Goal: Use online tool/utility: Use online tool/utility

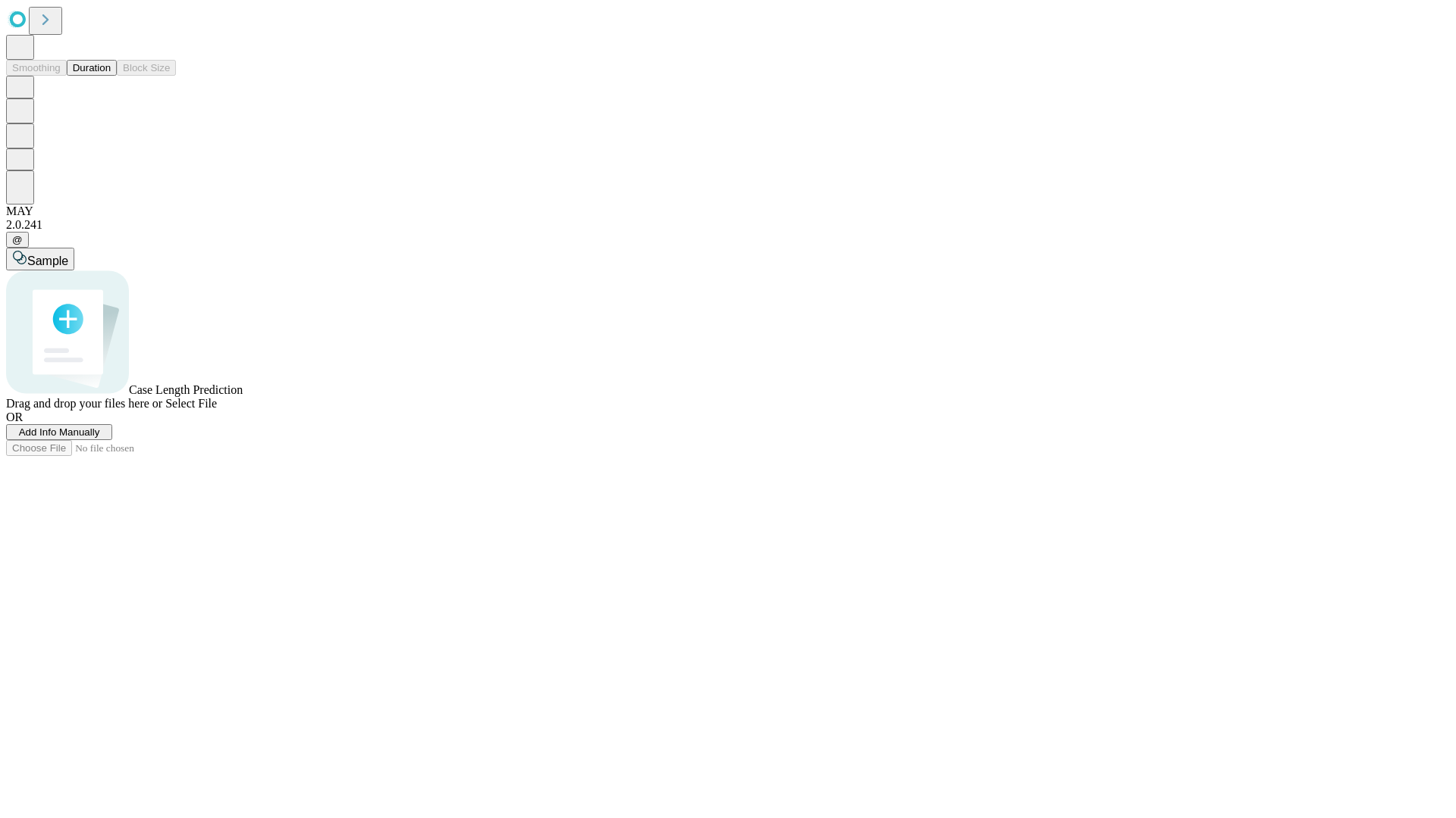
click at [111, 76] on button "Duration" at bounding box center [91, 68] width 50 height 16
click at [217, 410] on span "Select File" at bounding box center [191, 403] width 51 height 13
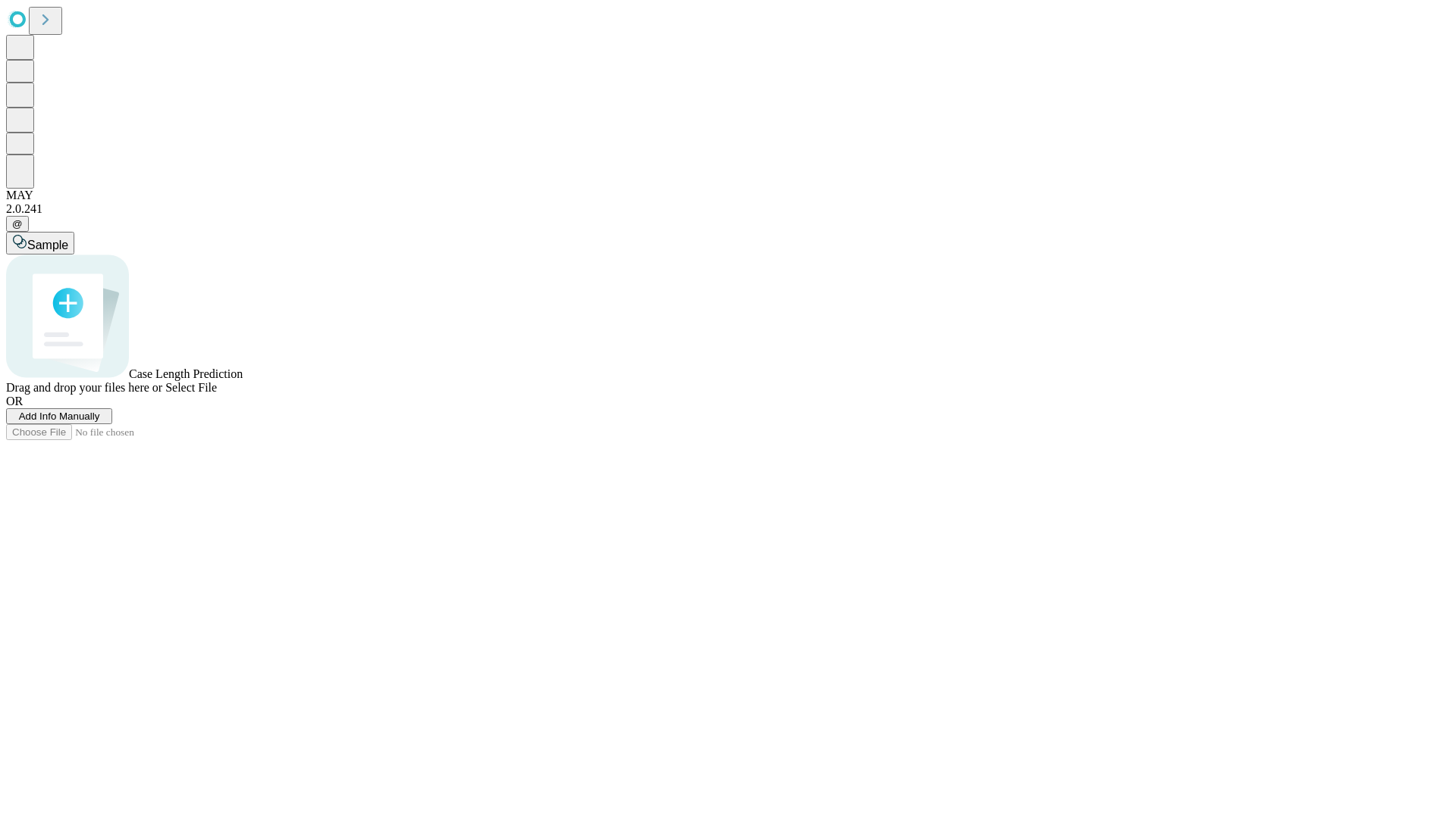
click at [217, 394] on span "Select File" at bounding box center [191, 387] width 51 height 13
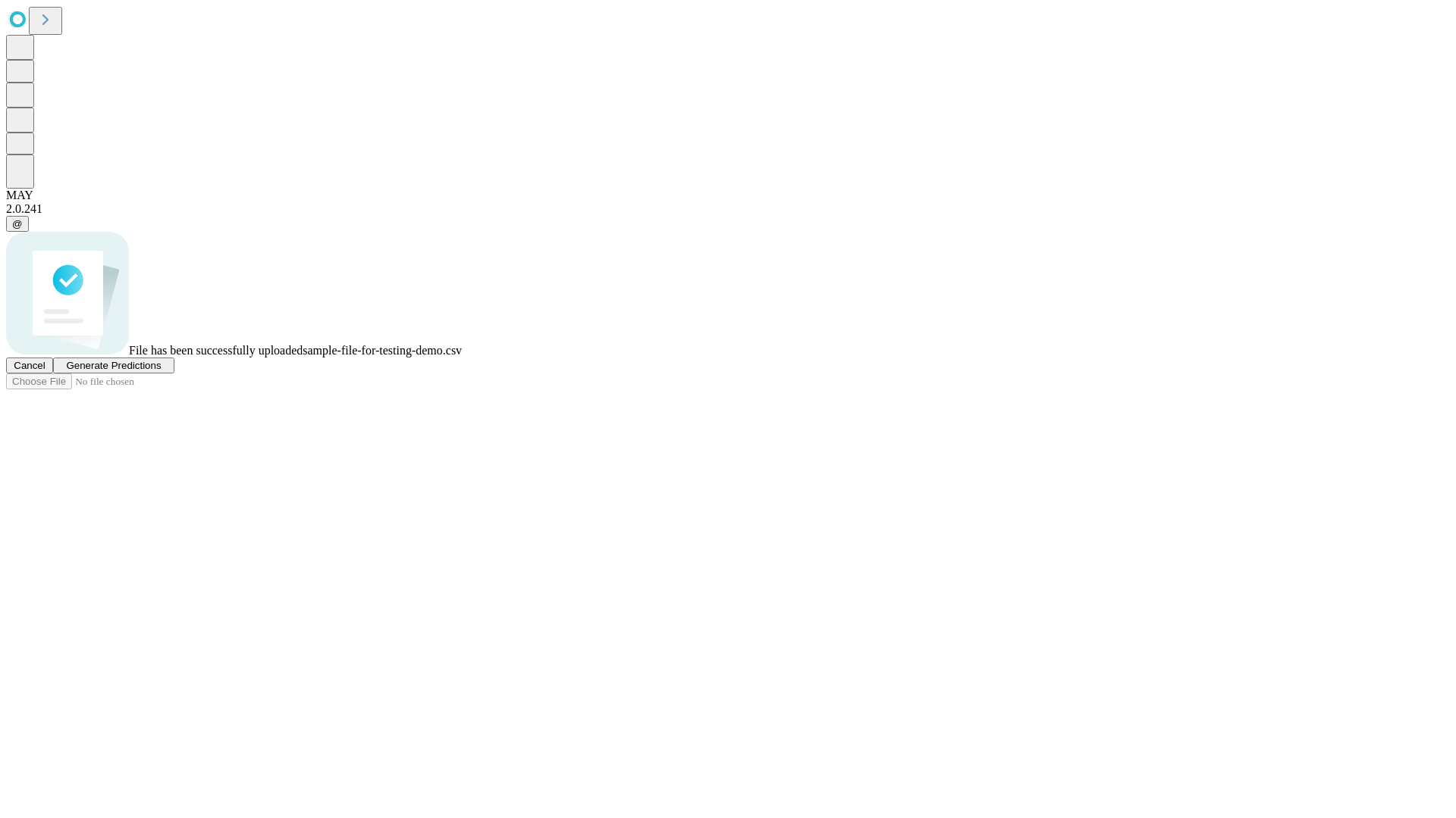
click at [160, 371] on span "Generate Predictions" at bounding box center [113, 365] width 95 height 12
